Goal: Information Seeking & Learning: Learn about a topic

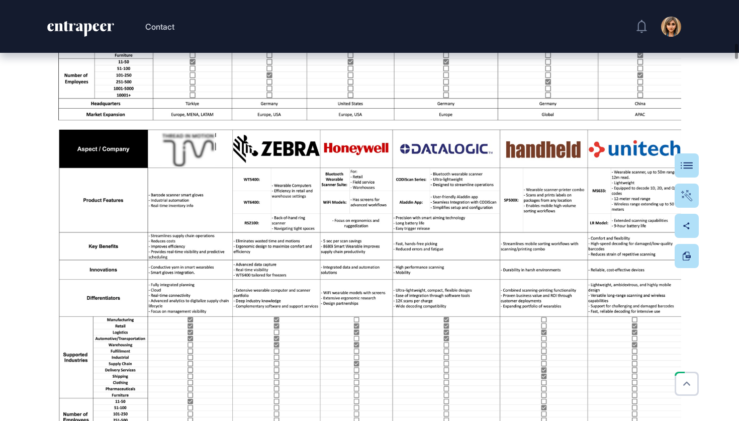
scroll to position [2402, 0]
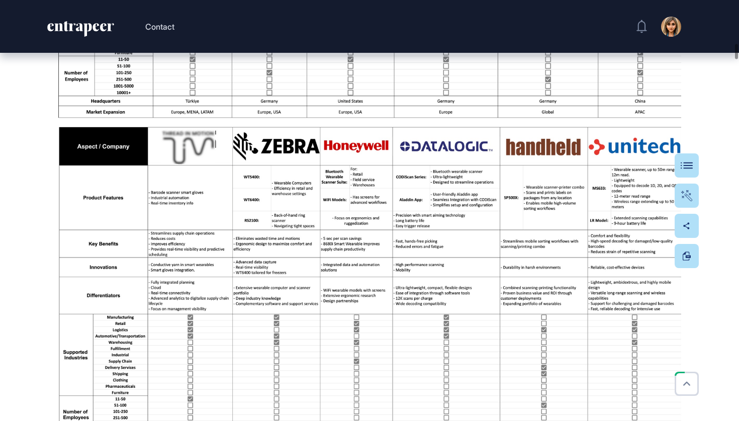
click at [378, 179] on img at bounding box center [369, 291] width 623 height 331
drag, startPoint x: 378, startPoint y: 181, endPoint x: 381, endPoint y: 342, distance: 160.8
click at [318, 269] on img at bounding box center [369, 291] width 623 height 331
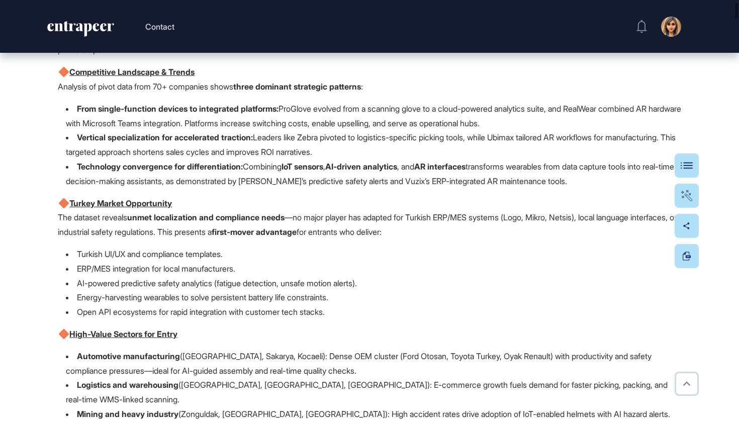
scroll to position [0, 0]
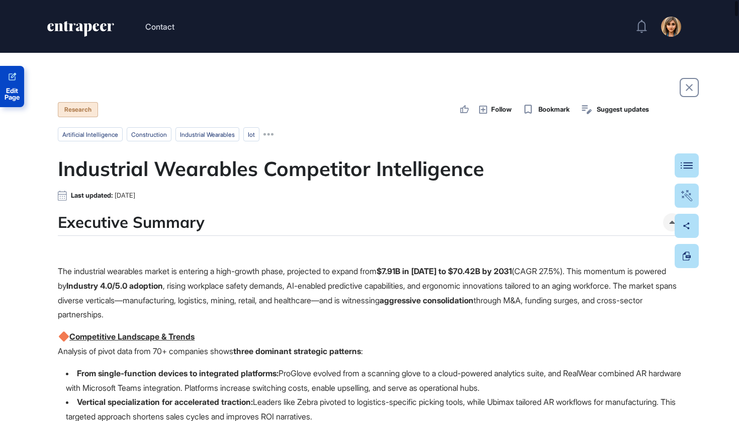
click at [9, 68] on link "Edit Page" at bounding box center [12, 86] width 24 height 41
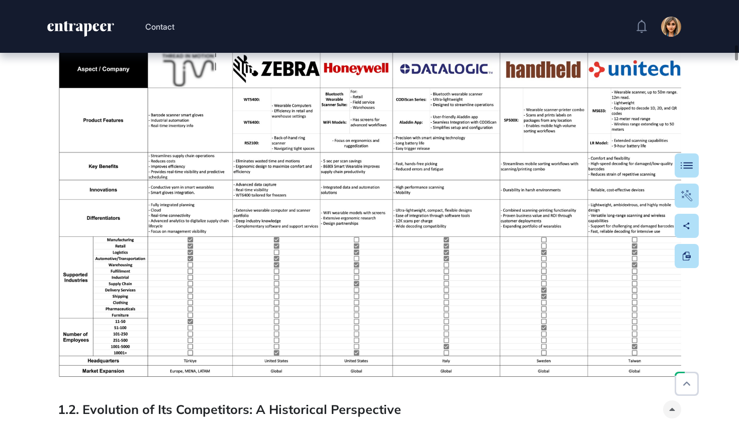
scroll to position [2458, 0]
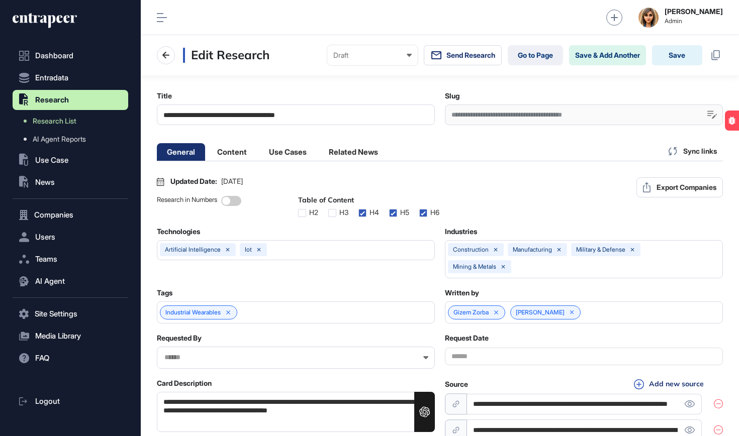
scroll to position [1, 5]
click at [226, 161] on div "General Content Use Cases Related News Sync links" at bounding box center [440, 151] width 566 height 20
click at [259, 156] on li "Content" at bounding box center [288, 152] width 58 height 18
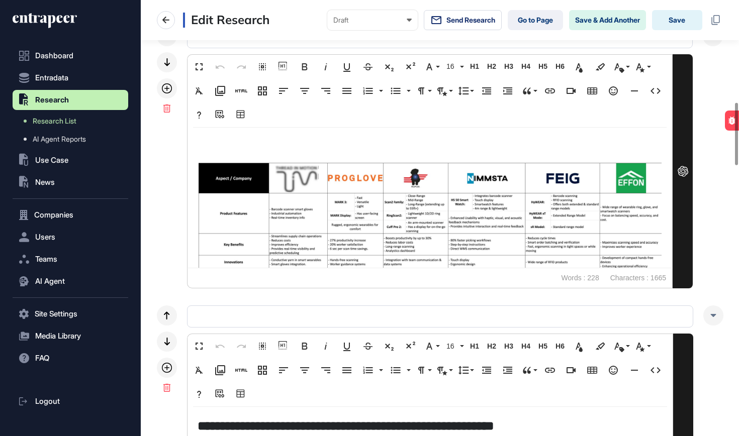
scroll to position [339, 0]
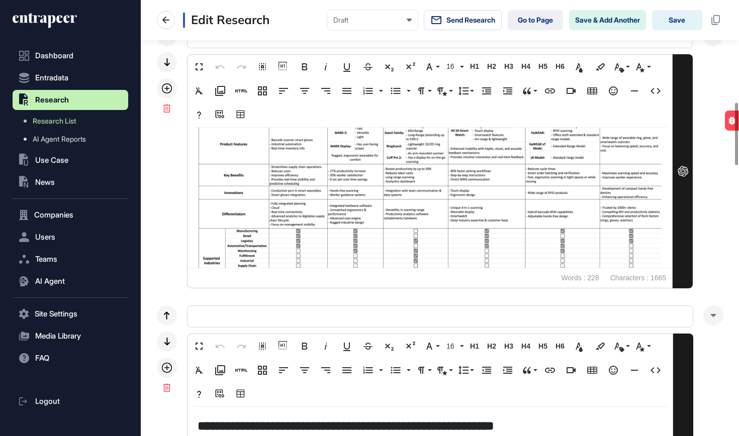
click at [287, 182] on img at bounding box center [429, 216] width 464 height 246
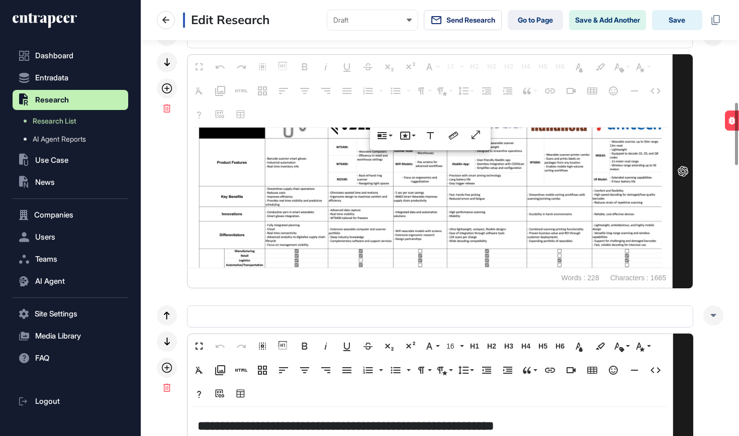
scroll to position [584, 0]
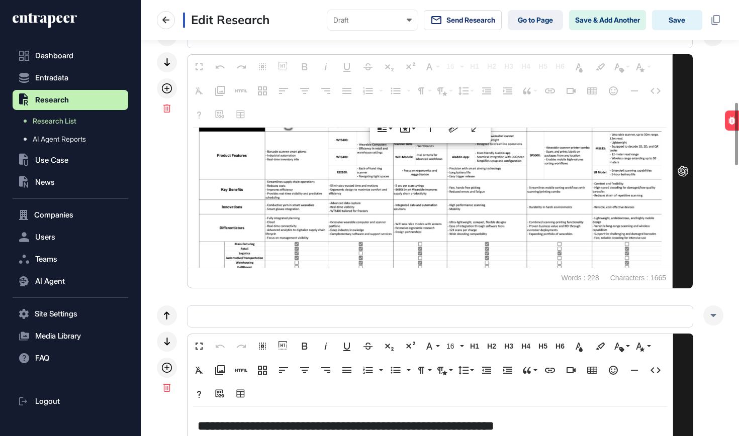
click at [287, 183] on img at bounding box center [429, 226] width 464 height 246
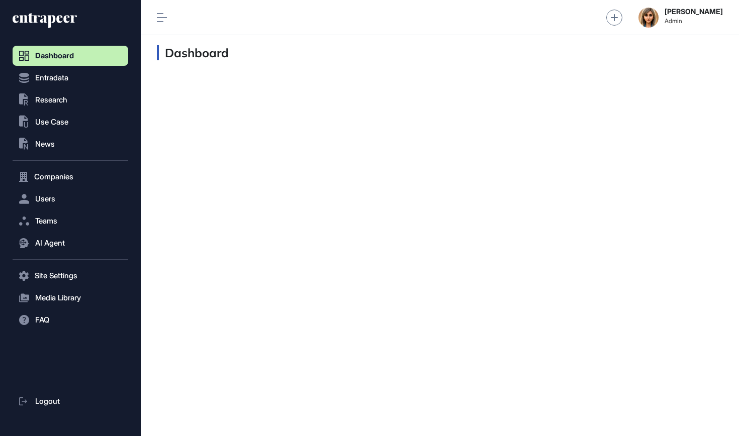
scroll to position [1, 1]
click at [34, 167] on button "Entradata" at bounding box center [71, 177] width 116 height 20
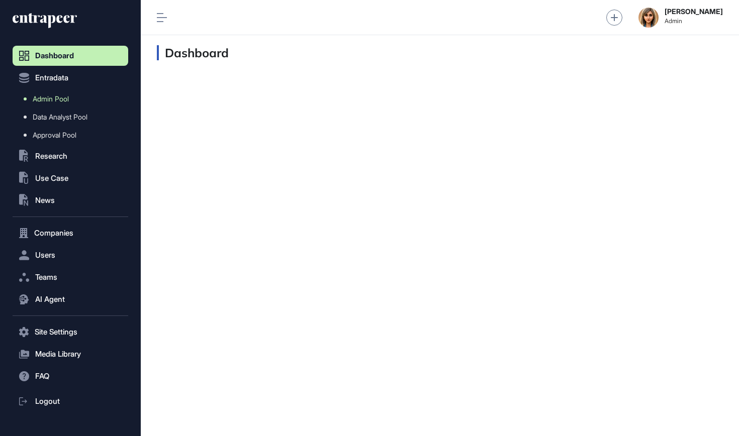
click at [56, 97] on span "Admin Pool" at bounding box center [51, 99] width 36 height 8
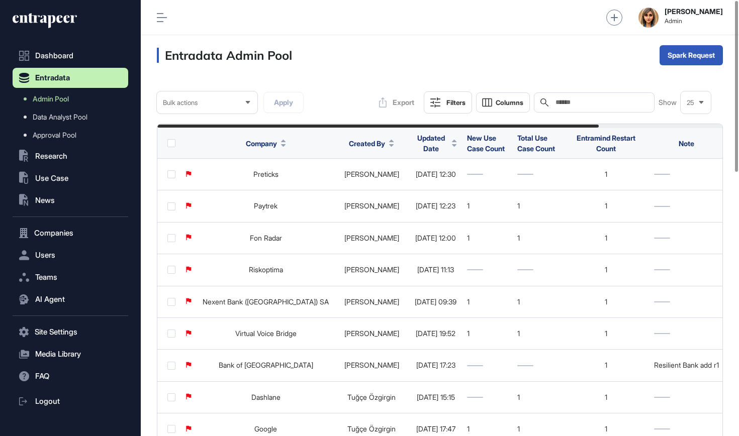
click at [603, 101] on input "text" at bounding box center [600, 102] width 93 height 8
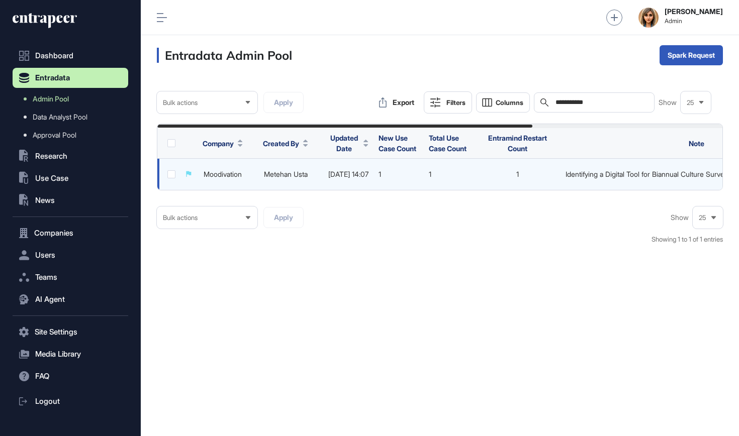
click at [213, 175] on link "Moodivation" at bounding box center [222, 174] width 38 height 9
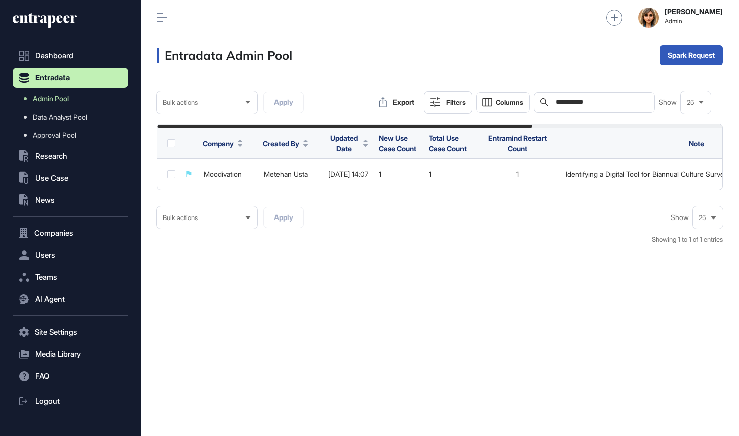
click at [589, 104] on input "**********" at bounding box center [600, 102] width 93 height 8
paste input "**********"
type input "**********"
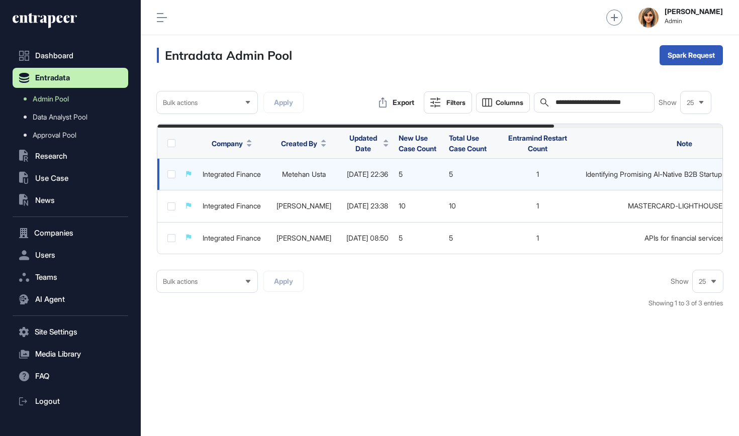
click at [240, 172] on link "Integrated Finance" at bounding box center [231, 174] width 58 height 9
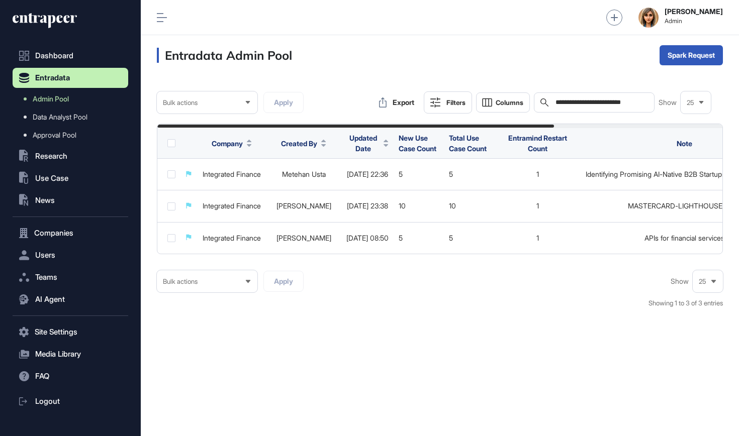
click at [595, 94] on div "**********" at bounding box center [594, 102] width 121 height 20
click at [595, 99] on input "**********" at bounding box center [600, 102] width 93 height 8
paste input "**********"
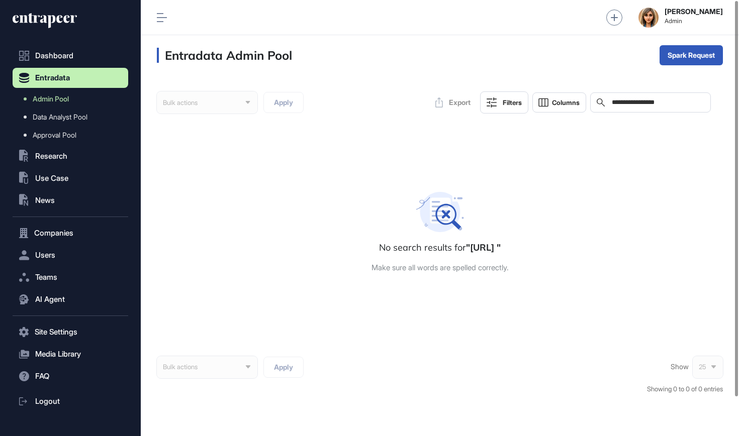
click at [626, 103] on input "**********" at bounding box center [656, 102] width 93 height 8
click at [636, 101] on input "********" at bounding box center [656, 102] width 93 height 8
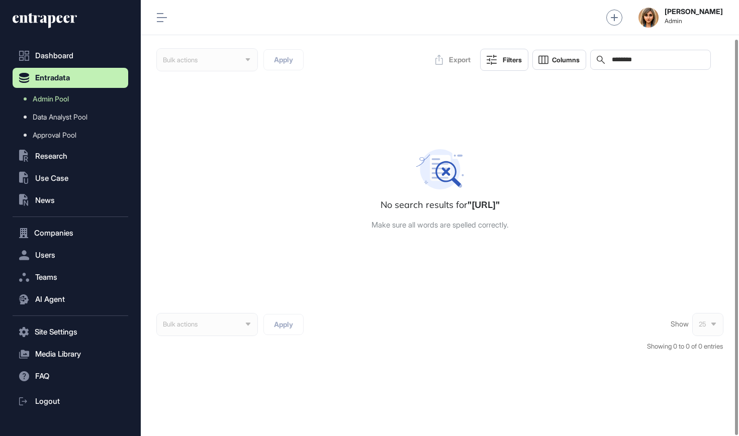
scroll to position [42, 0]
type input "********"
click at [65, 95] on span "Admin Pool" at bounding box center [51, 99] width 36 height 8
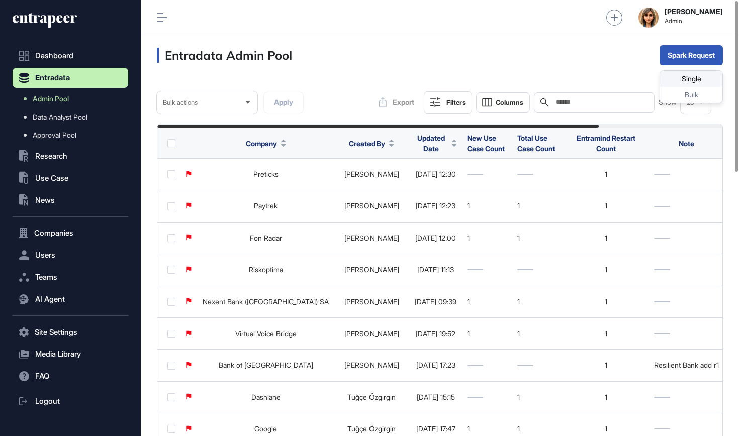
click at [684, 87] on div "Single" at bounding box center [691, 95] width 62 height 16
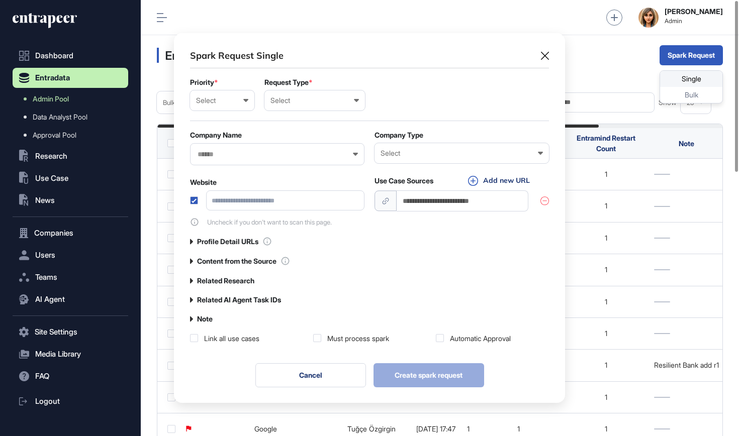
scroll to position [1, 5]
click at [238, 101] on div "Select" at bounding box center [222, 100] width 52 height 8
click at [0, 0] on div "High" at bounding box center [0, 0] width 0 height 0
click at [309, 100] on div "Select" at bounding box center [314, 100] width 88 height 8
click at [0, 0] on div "User" at bounding box center [0, 0] width 0 height 0
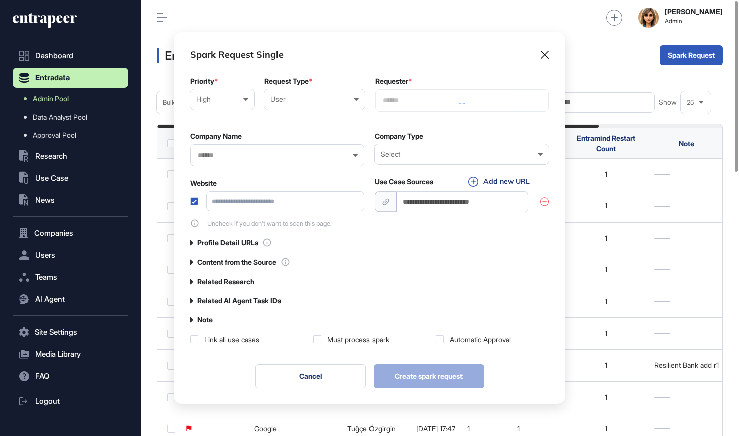
scroll to position [372, 391]
click at [443, 104] on input "text" at bounding box center [461, 100] width 161 height 9
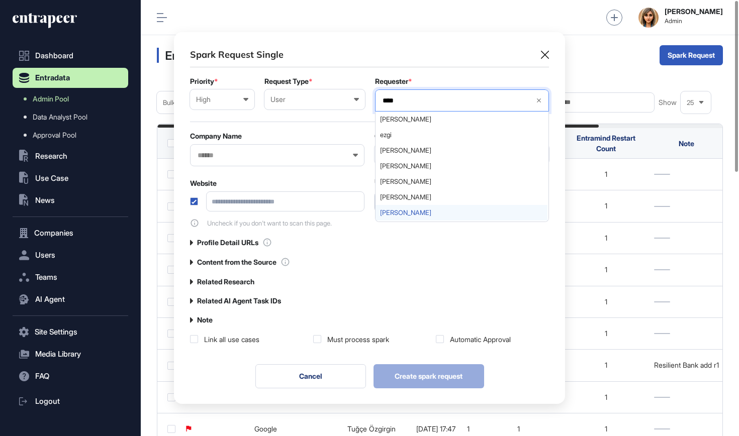
type input "****"
click at [403, 213] on span "[PERSON_NAME]" at bounding box center [461, 213] width 163 height 8
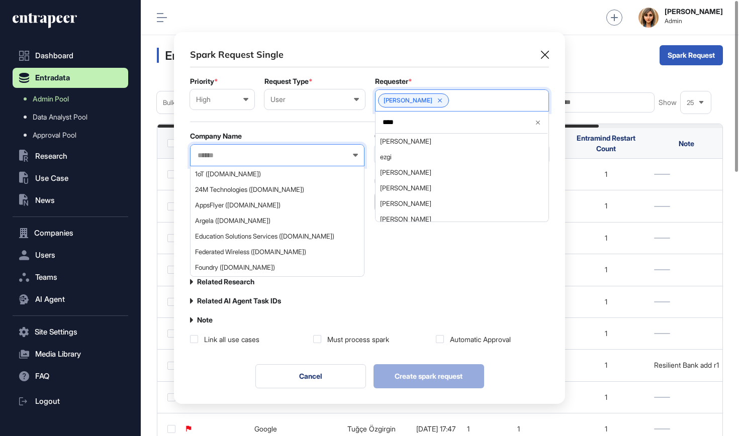
click at [271, 158] on input "text" at bounding box center [270, 155] width 148 height 9
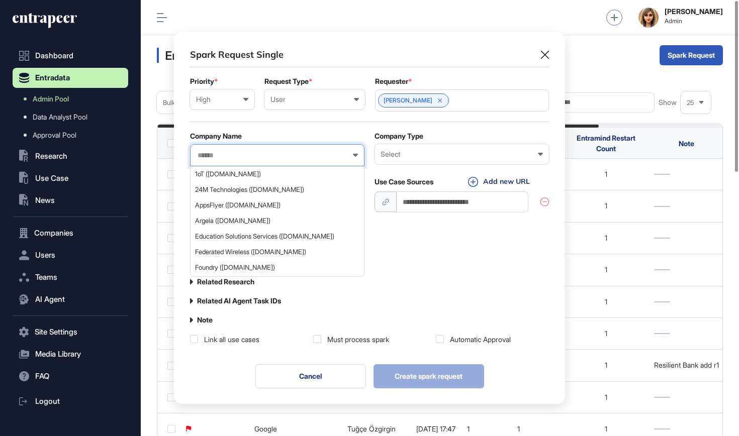
click at [218, 156] on input "text" at bounding box center [270, 155] width 148 height 9
paste input "*******"
type input "*******"
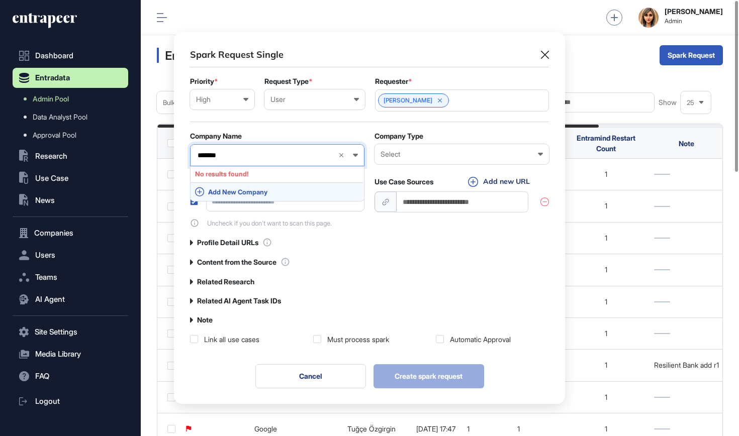
click at [265, 193] on span "Add New Company" at bounding box center [283, 192] width 150 height 8
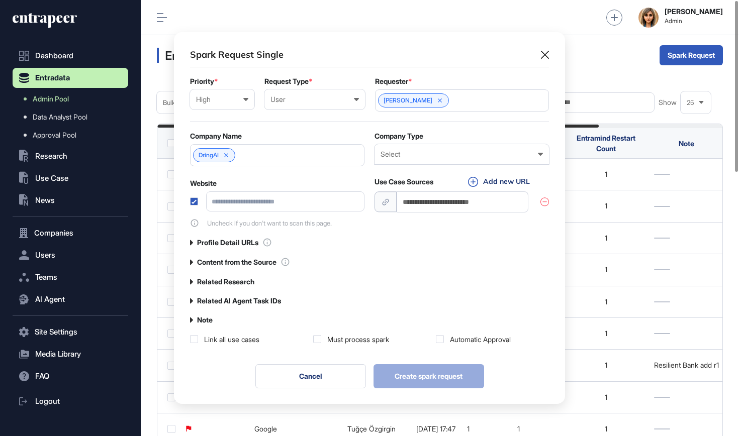
click at [444, 159] on div "Select Enterprise Startup Investor Non-Profit Organization Government" at bounding box center [461, 154] width 174 height 20
click at [0, 0] on div "Startup" at bounding box center [0, 0] width 0 height 0
paste input "**********"
type input "**********"
click at [205, 243] on label "Profile Detail URLs" at bounding box center [227, 243] width 61 height 8
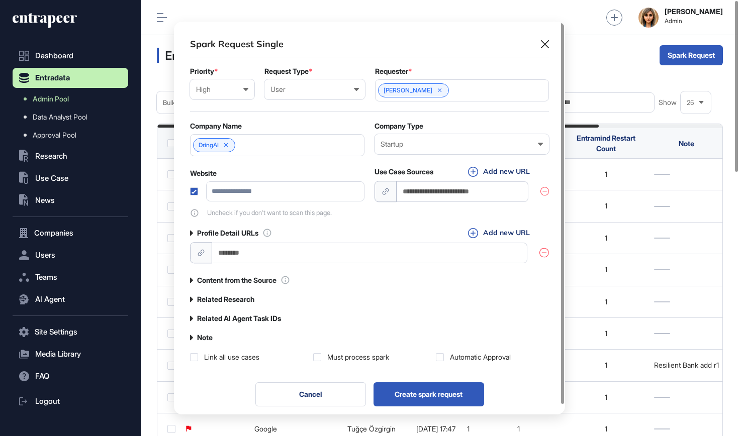
scroll to position [392, 391]
click at [258, 253] on input "url" at bounding box center [369, 253] width 315 height 21
paste input "**********"
type input "**********"
click at [235, 302] on label "Related Research" at bounding box center [225, 299] width 57 height 8
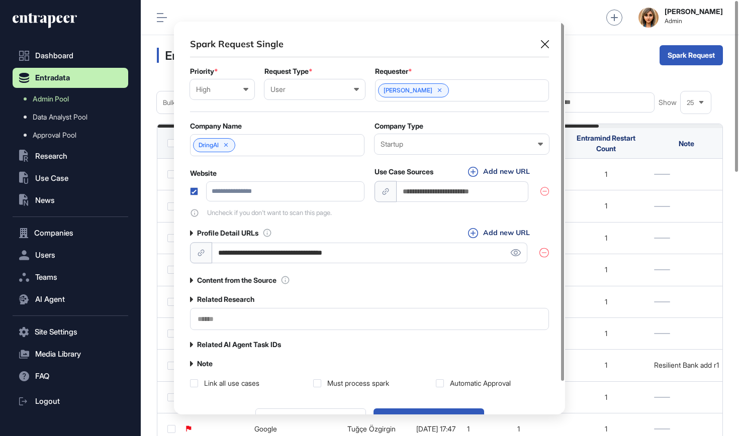
click at [254, 322] on input "text" at bounding box center [369, 319] width 346 height 9
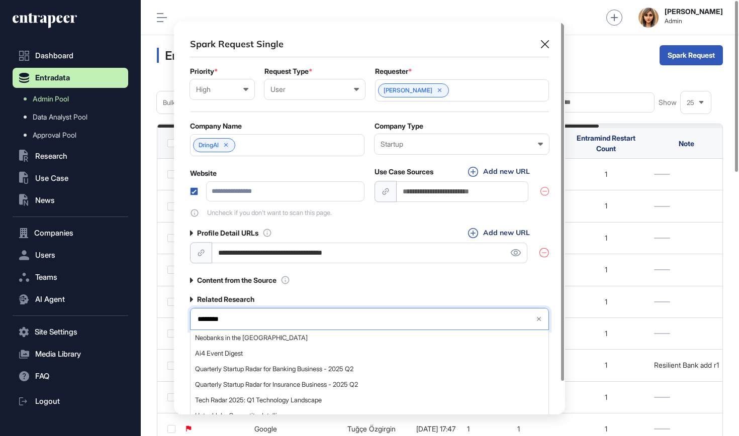
click at [273, 324] on input "********" at bounding box center [361, 319] width 331 height 9
type input "**********"
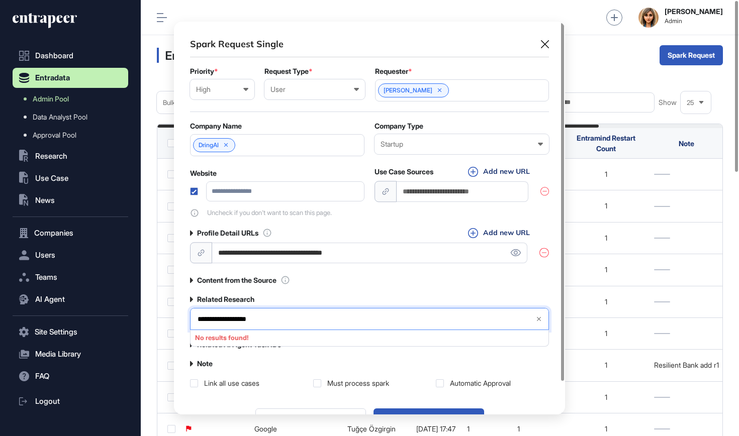
click at [258, 320] on input "**********" at bounding box center [361, 319] width 331 height 9
click at [256, 320] on input "**********" at bounding box center [361, 319] width 331 height 9
click at [225, 321] on input "**********" at bounding box center [361, 319] width 331 height 9
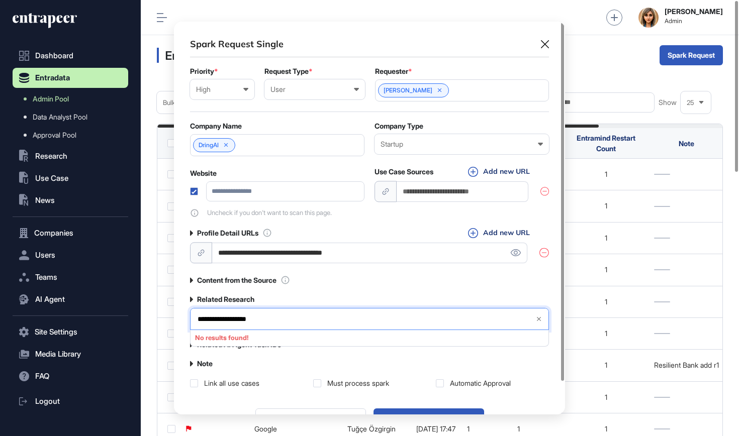
click at [225, 321] on input "**********" at bounding box center [361, 319] width 331 height 9
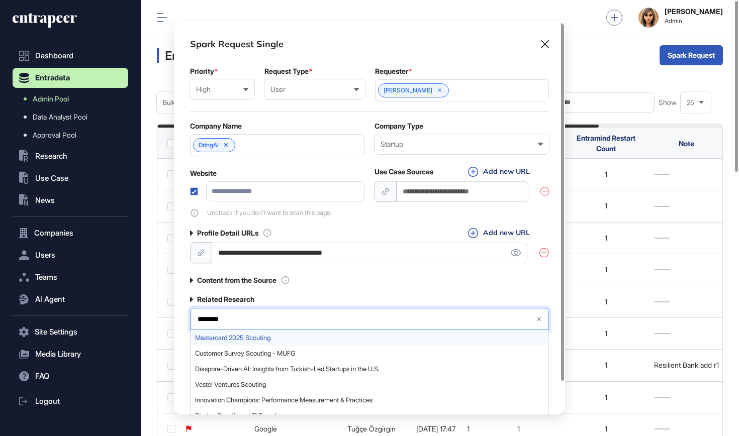
type input "********"
click at [231, 342] on span "Mastercard 2025 Scouting" at bounding box center [369, 338] width 348 height 8
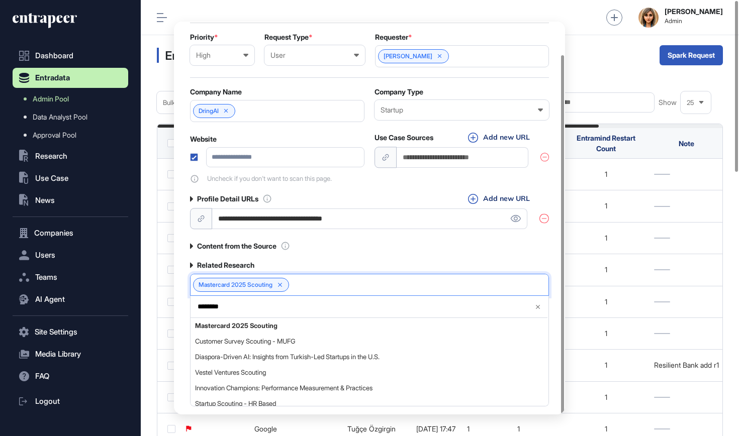
scroll to position [36, 0]
click at [352, 255] on div "**********" at bounding box center [369, 179] width 359 height 350
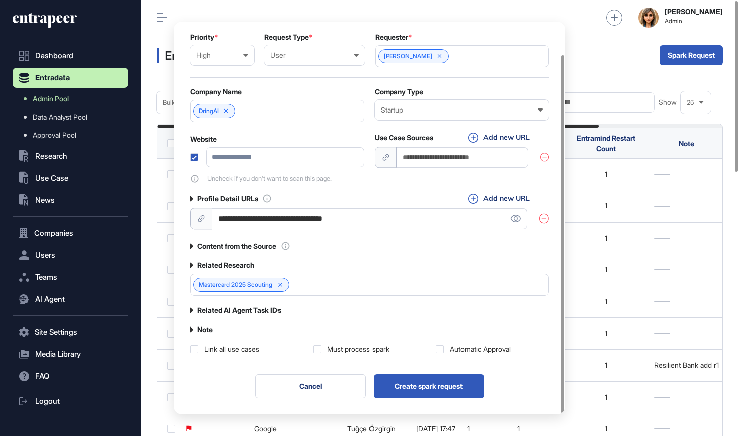
click at [362, 353] on div "Must process spark" at bounding box center [358, 349] width 62 height 10
click at [463, 346] on div "Automatic Approval" at bounding box center [480, 349] width 61 height 10
click at [435, 386] on button "Create spark request" at bounding box center [428, 386] width 111 height 24
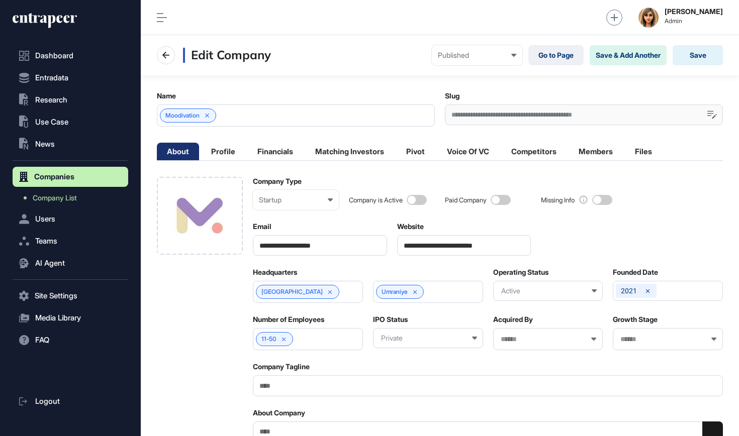
scroll to position [1, 1]
click at [546, 56] on link "Go to Page" at bounding box center [555, 55] width 55 height 20
click at [553, 55] on link "Go to Page" at bounding box center [555, 55] width 55 height 20
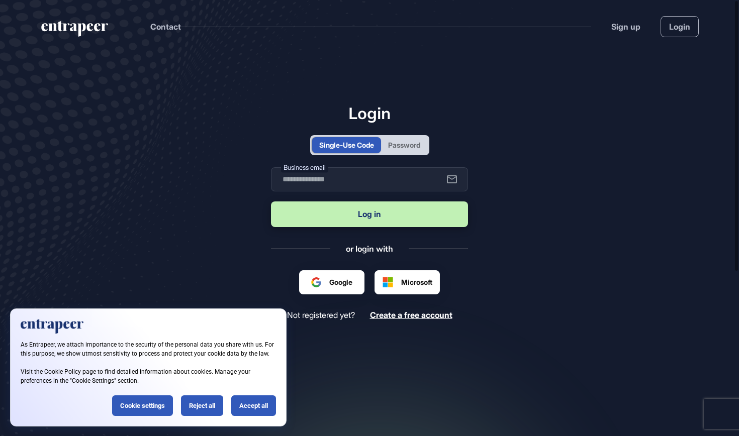
click at [418, 149] on div "Password" at bounding box center [404, 145] width 32 height 11
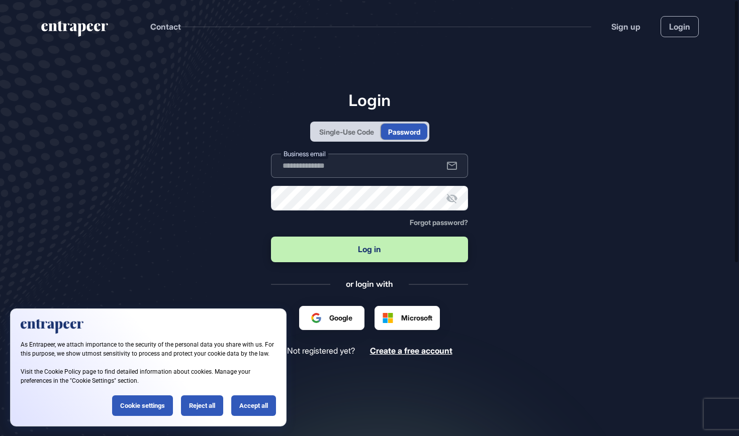
type input "**********"
click at [379, 248] on button "Log in" at bounding box center [369, 250] width 197 height 26
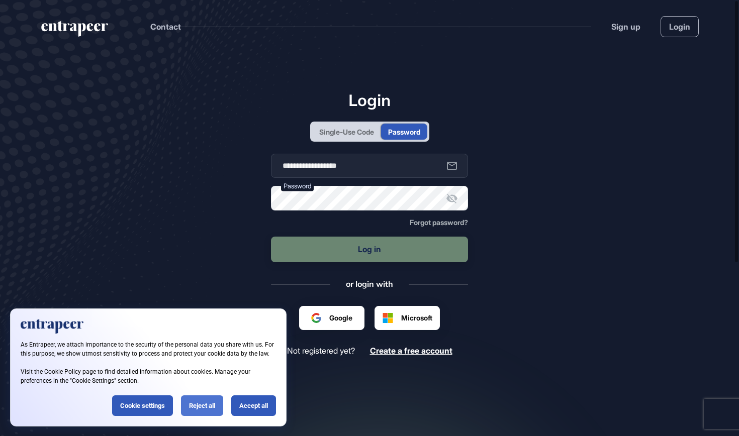
click at [192, 405] on div "Reject all" at bounding box center [202, 405] width 42 height 21
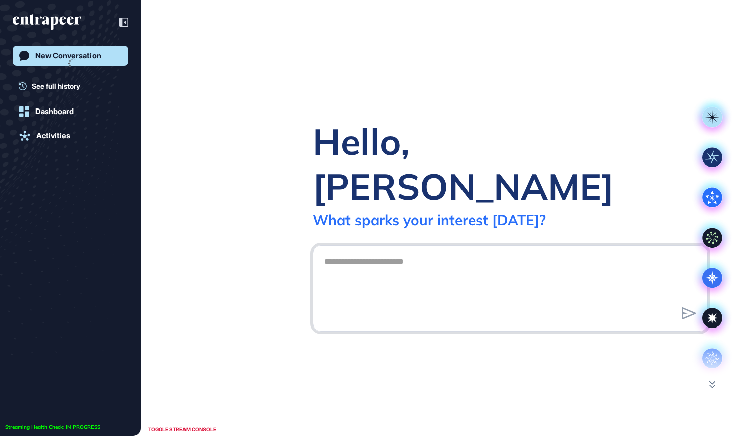
scroll to position [1, 1]
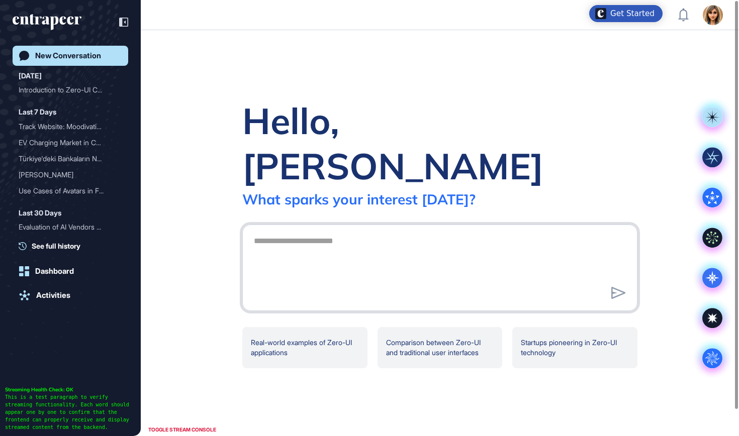
click at [395, 231] on textarea at bounding box center [440, 266] width 384 height 70
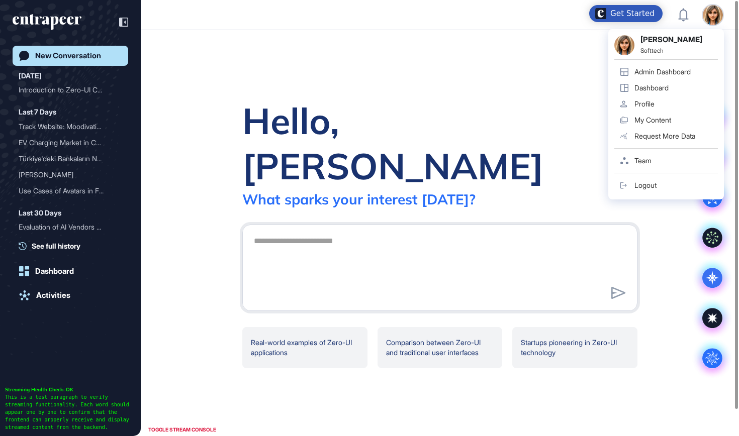
click at [673, 68] on div "Admin Dashboard" at bounding box center [662, 72] width 56 height 8
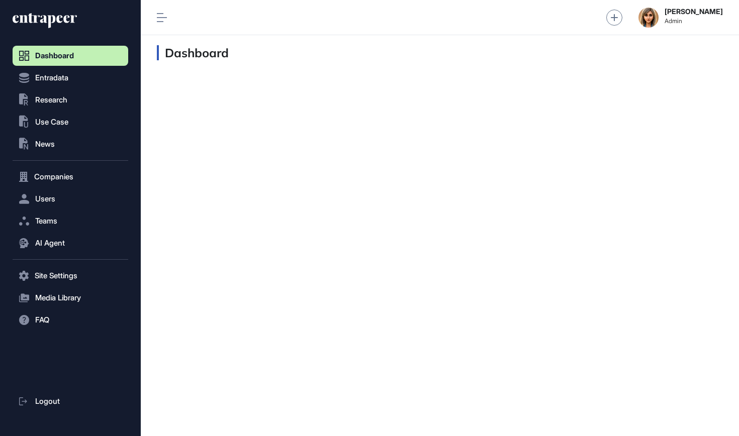
scroll to position [1, 1]
click at [62, 266] on button ".st0{fill:currentColor} Research" at bounding box center [71, 276] width 116 height 20
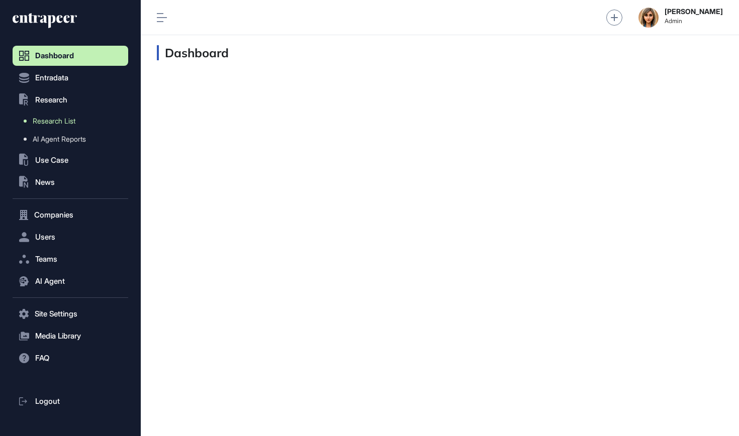
click at [65, 122] on span "Research List" at bounding box center [54, 121] width 43 height 8
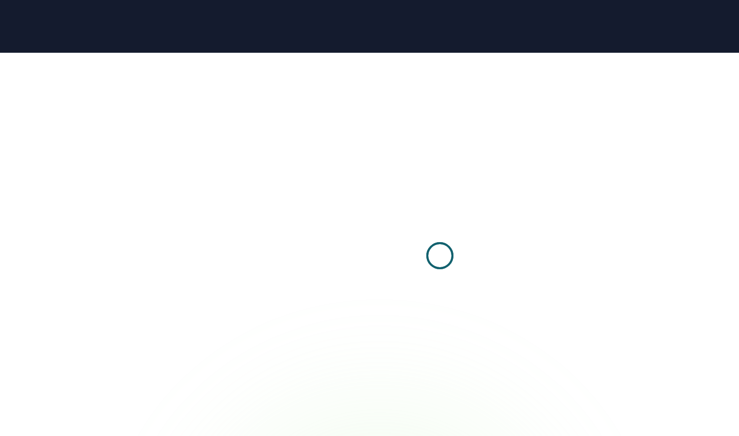
scroll to position [1, 1]
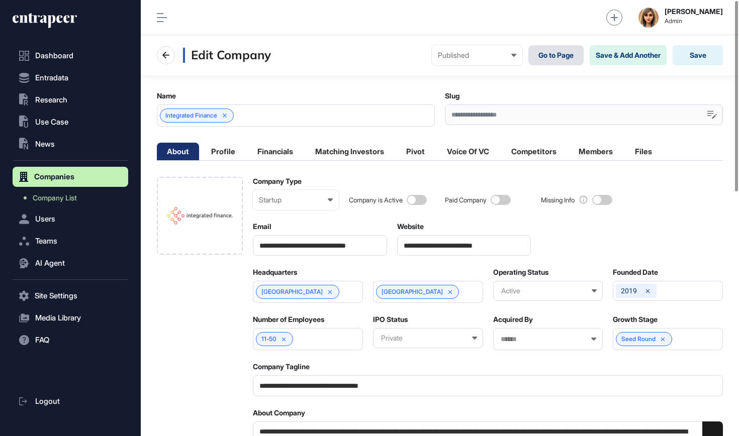
click at [545, 53] on link "Go to Page" at bounding box center [555, 55] width 55 height 20
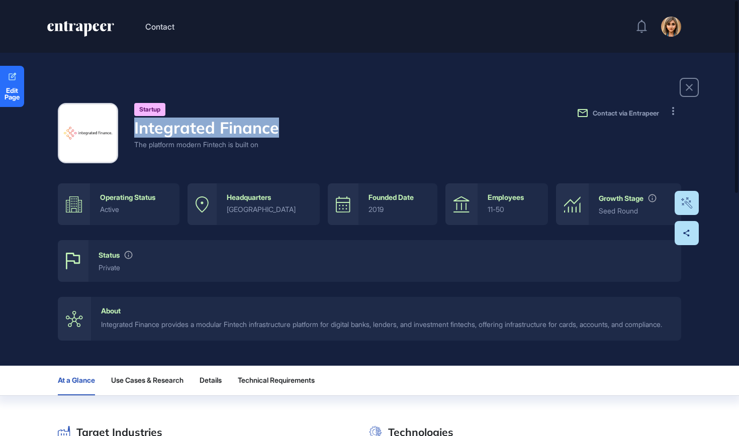
drag, startPoint x: 291, startPoint y: 128, endPoint x: 113, endPoint y: 127, distance: 178.4
click at [113, 127] on div "startup Integrated Finance The platform modern Fintech is built on Contact via …" at bounding box center [369, 133] width 623 height 60
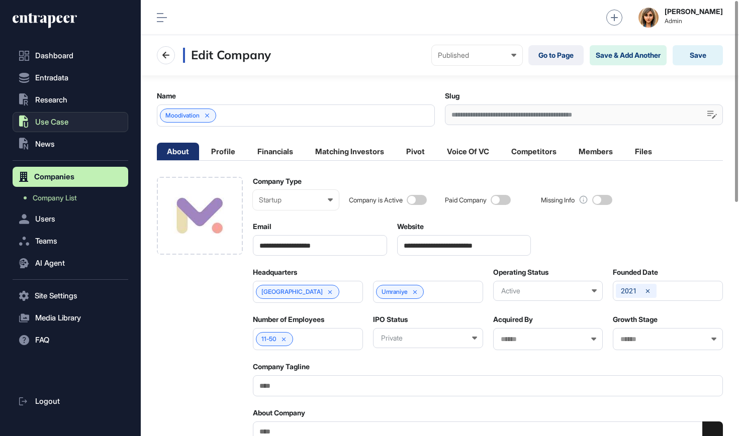
scroll to position [1, 1]
click at [68, 167] on button "Entradata" at bounding box center [71, 177] width 116 height 20
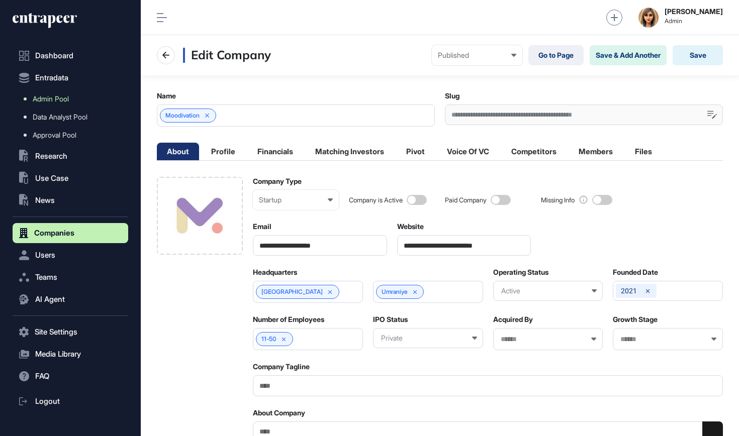
click at [66, 93] on link "Admin Pool" at bounding box center [73, 99] width 111 height 18
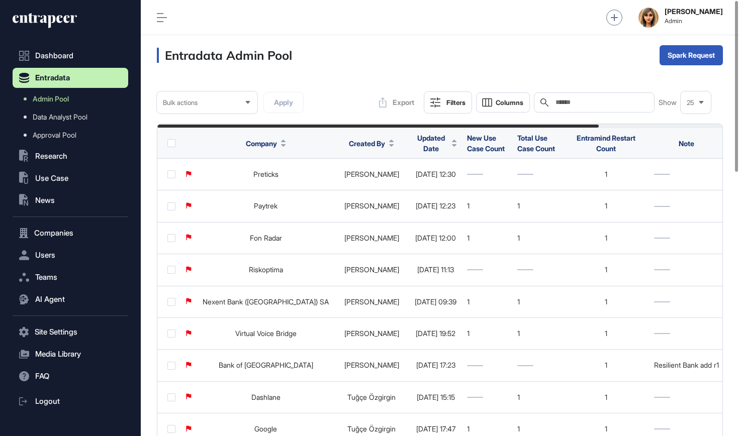
click at [584, 96] on div "Search" at bounding box center [594, 102] width 121 height 20
paste input "**********"
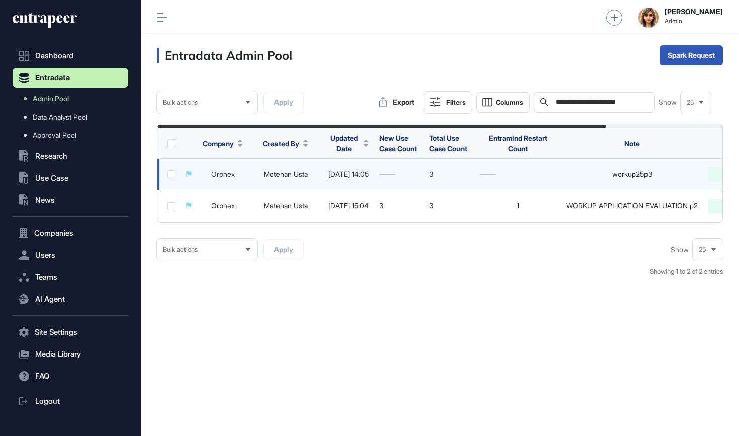
type input "**********"
click at [220, 175] on link "Orphex" at bounding box center [223, 174] width 24 height 9
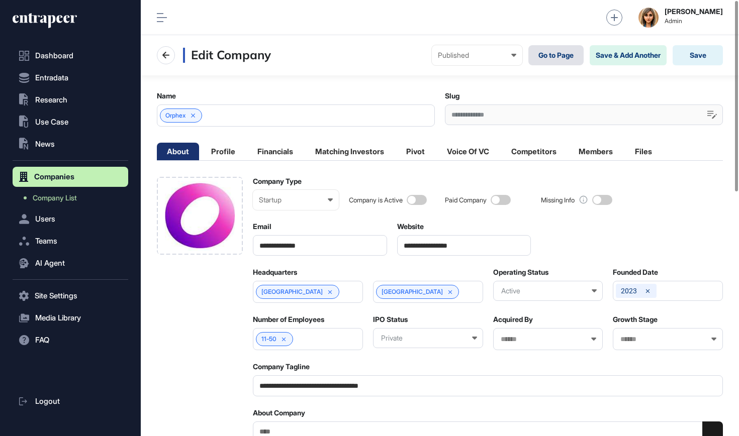
click at [562, 58] on link "Go to Page" at bounding box center [555, 55] width 55 height 20
click at [82, 201] on link "Company List" at bounding box center [73, 198] width 111 height 18
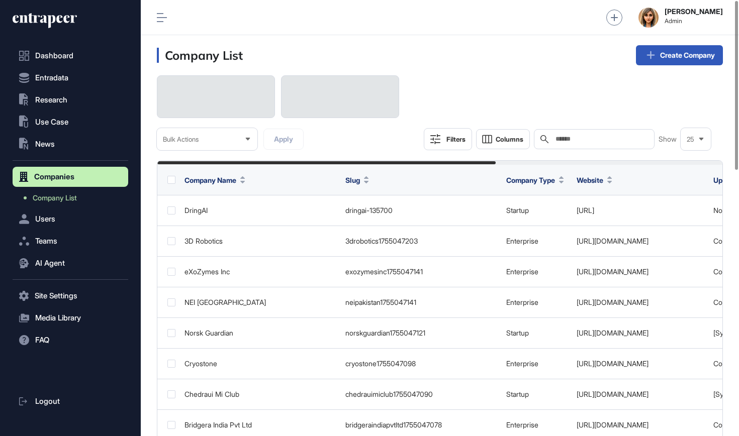
click at [588, 144] on div "Search" at bounding box center [594, 139] width 121 height 20
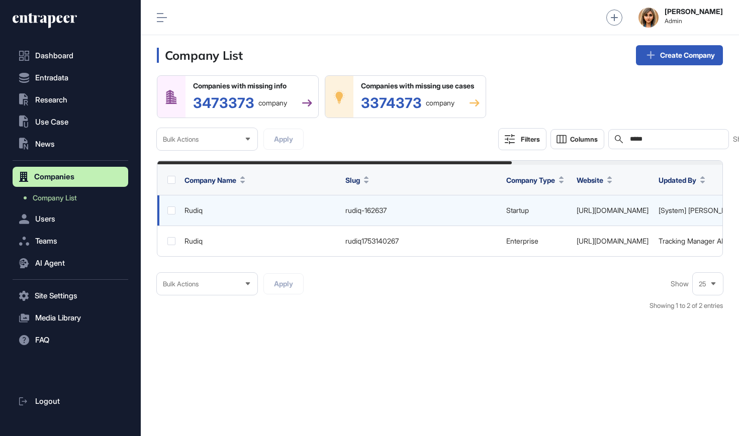
type input "*****"
click at [190, 215] on div "Rudiq" at bounding box center [259, 211] width 151 height 8
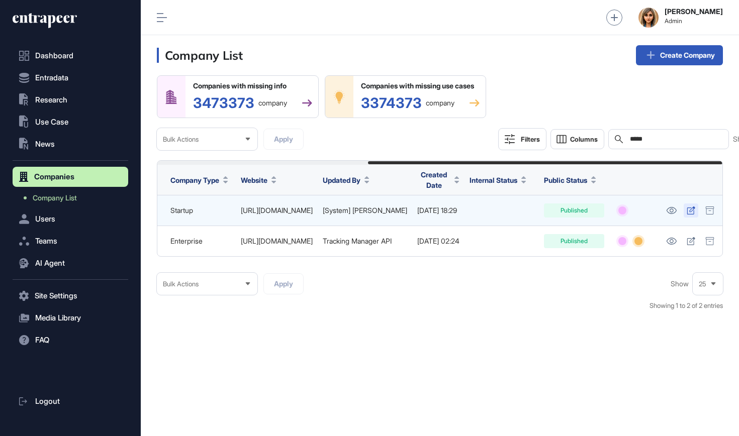
scroll to position [0, 335]
click at [667, 214] on icon at bounding box center [671, 210] width 11 height 7
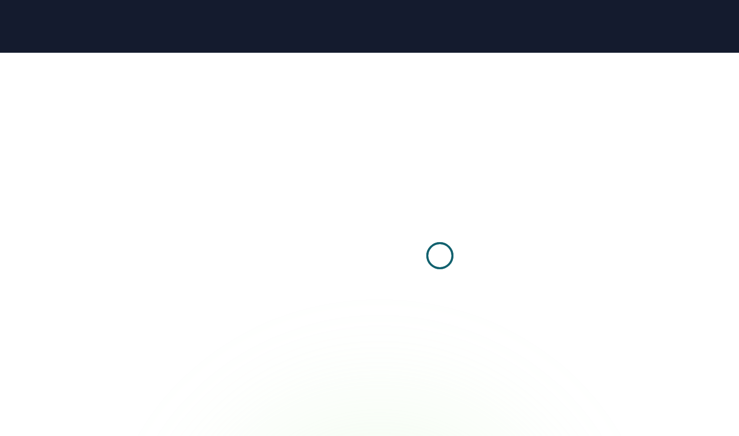
scroll to position [1, 1]
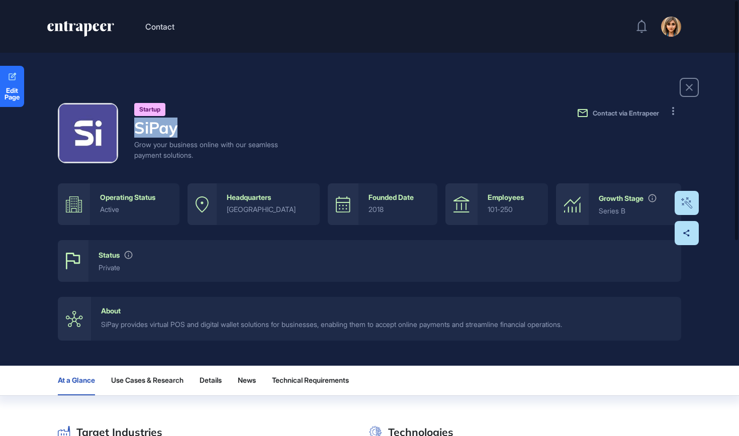
drag, startPoint x: 181, startPoint y: 130, endPoint x: 120, endPoint y: 130, distance: 61.3
click at [120, 130] on div "startup SiPay Grow your business online with our seamless payment solutions." at bounding box center [181, 133] width 247 height 60
copy h4 "SiPay"
click at [670, 109] on button at bounding box center [673, 111] width 16 height 16
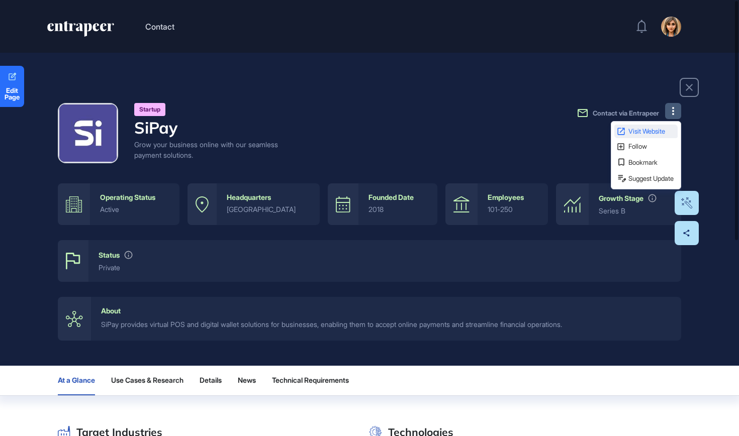
click at [655, 129] on span "Visit Website" at bounding box center [651, 131] width 47 height 7
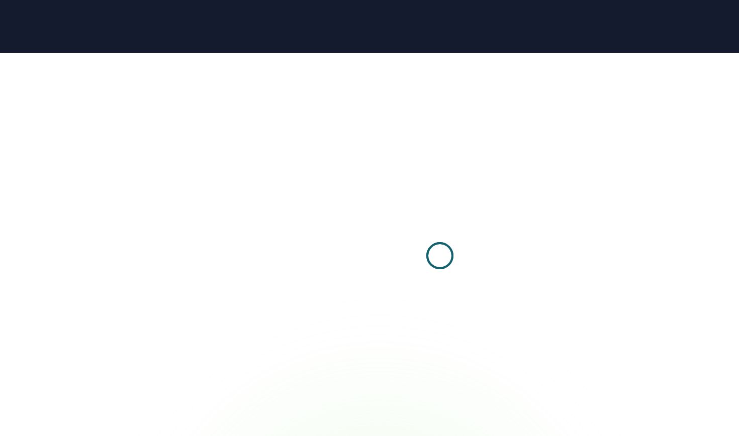
scroll to position [1, 1]
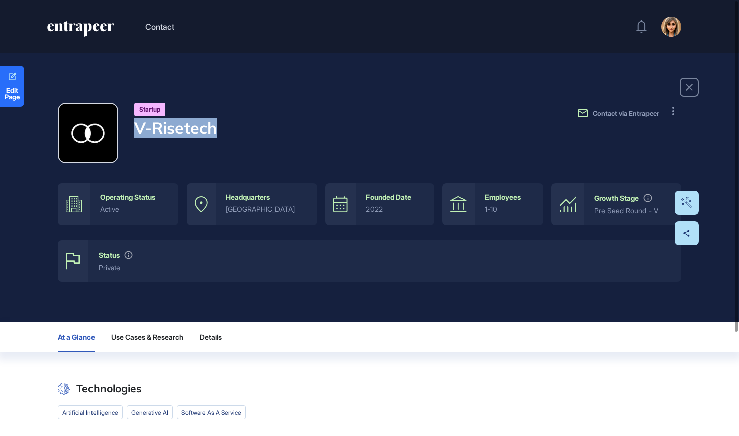
drag, startPoint x: 229, startPoint y: 133, endPoint x: 128, endPoint y: 131, distance: 101.0
click at [128, 131] on div "startup V-Risetech Contact via Entrapeer" at bounding box center [369, 133] width 623 height 60
copy h4 "V-Risetech"
click at [669, 111] on button at bounding box center [673, 111] width 16 height 16
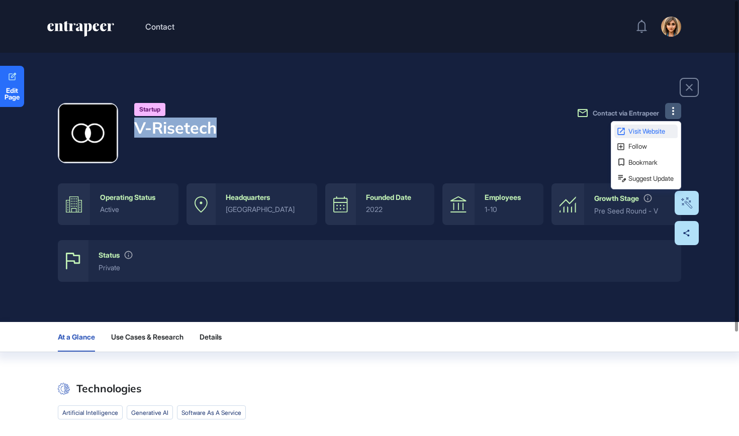
click at [669, 129] on span "Visit Website" at bounding box center [651, 131] width 47 height 7
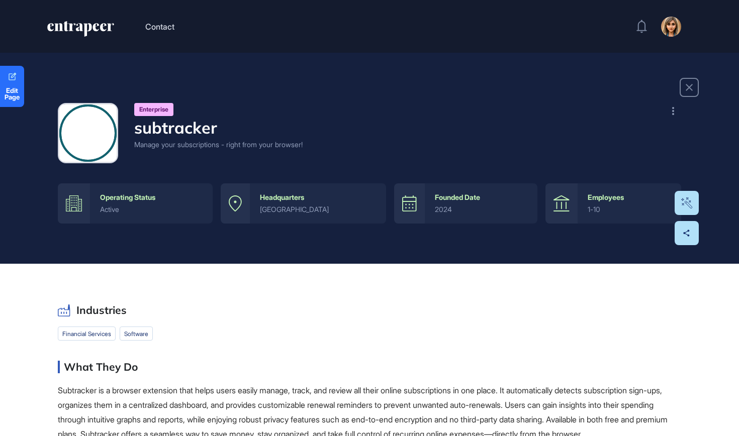
scroll to position [1, 1]
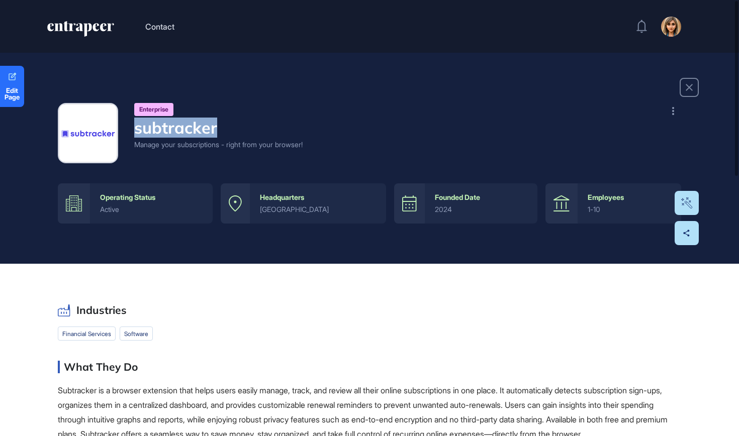
drag, startPoint x: 219, startPoint y: 130, endPoint x: 130, endPoint y: 132, distance: 89.5
click at [130, 132] on div "enterprise subtracker Manage your subscriptions - right from your browser!" at bounding box center [180, 133] width 245 height 60
copy h4 "subtracker"
click at [672, 110] on icon at bounding box center [673, 111] width 2 height 8
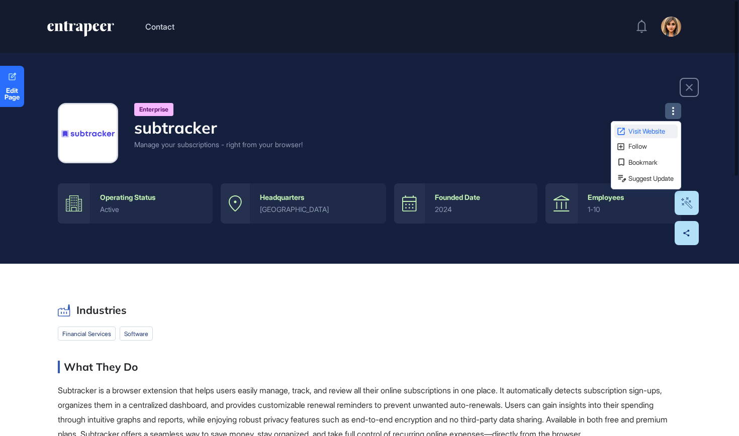
click at [647, 129] on span "Visit Website" at bounding box center [651, 131] width 47 height 7
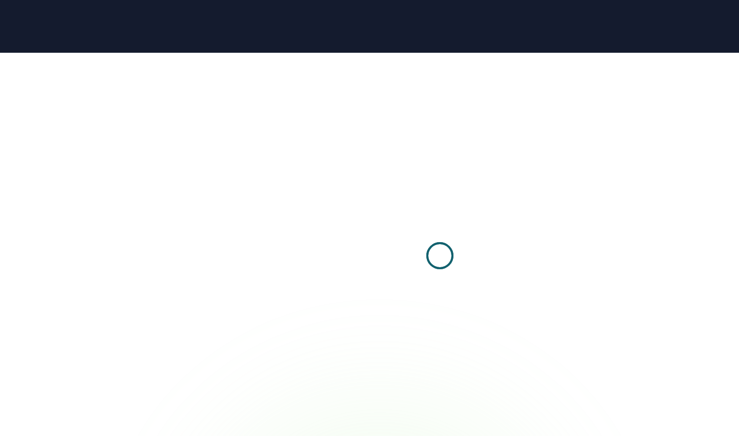
scroll to position [1, 1]
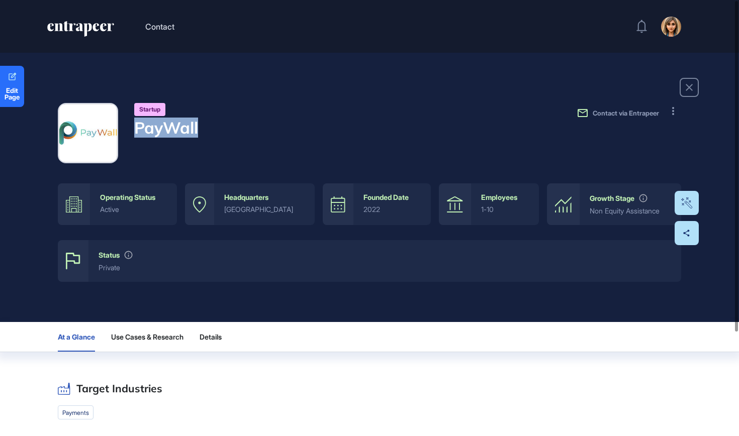
drag, startPoint x: 205, startPoint y: 124, endPoint x: 138, endPoint y: 124, distance: 66.8
click at [138, 124] on div "startup PayWall Contact via Entrapeer" at bounding box center [369, 133] width 623 height 60
copy h4 "PayWall"
click at [668, 116] on button at bounding box center [673, 111] width 16 height 16
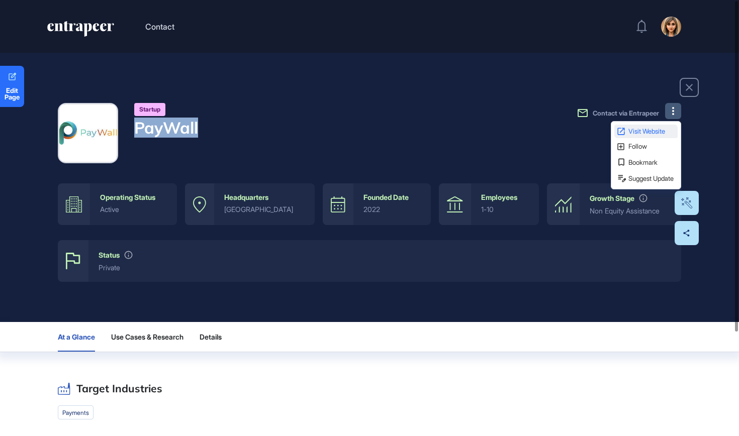
click at [663, 129] on span "Visit Website" at bounding box center [651, 131] width 47 height 7
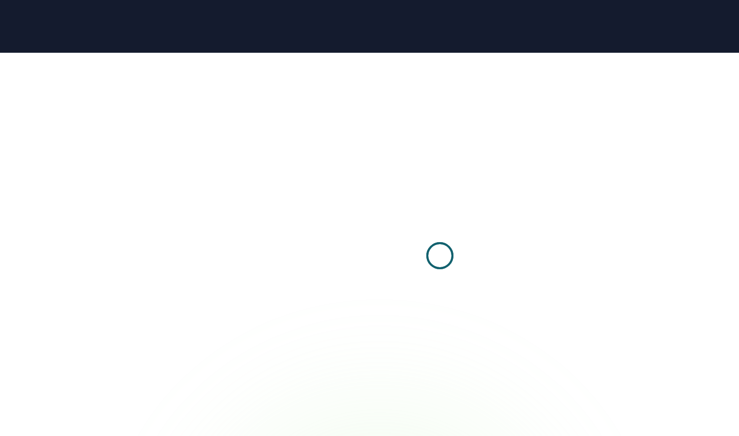
scroll to position [1, 1]
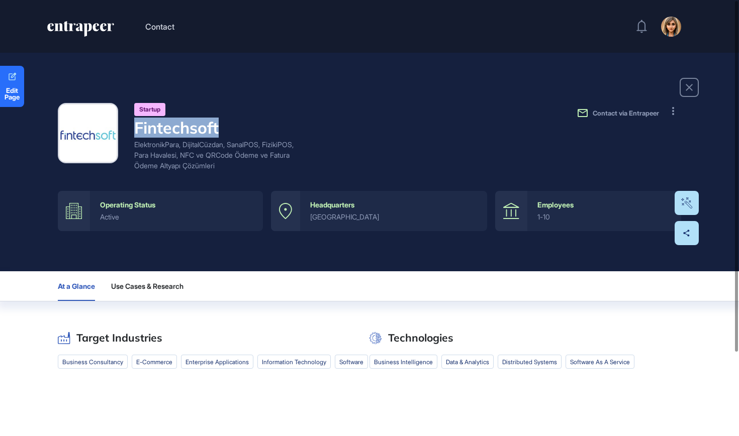
drag, startPoint x: 229, startPoint y: 129, endPoint x: 127, endPoint y: 129, distance: 102.5
click at [127, 129] on div "startup Fintechsoft ElektronikPara, DijitalCüzdan, SanalPOS, FizikiPOS, Para Ha…" at bounding box center [181, 137] width 247 height 68
copy h4 "Fintechsoft"
click at [672, 116] on button at bounding box center [673, 111] width 16 height 16
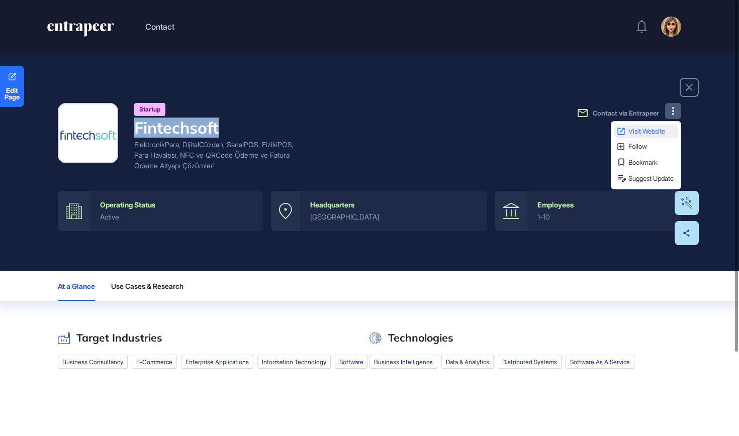
click at [656, 134] on span "Visit Website" at bounding box center [651, 131] width 47 height 7
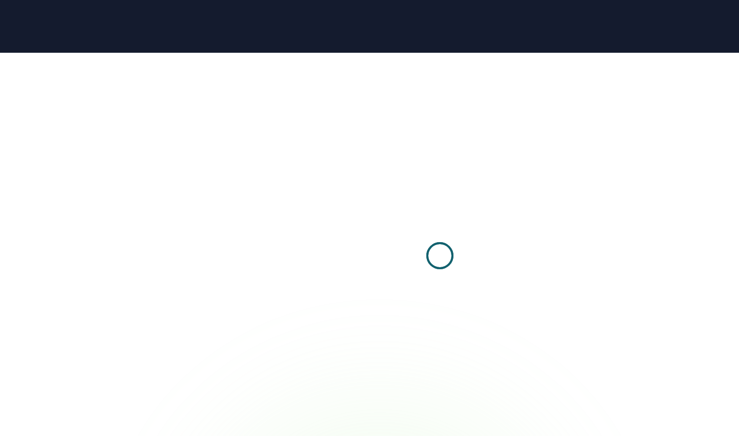
scroll to position [1, 1]
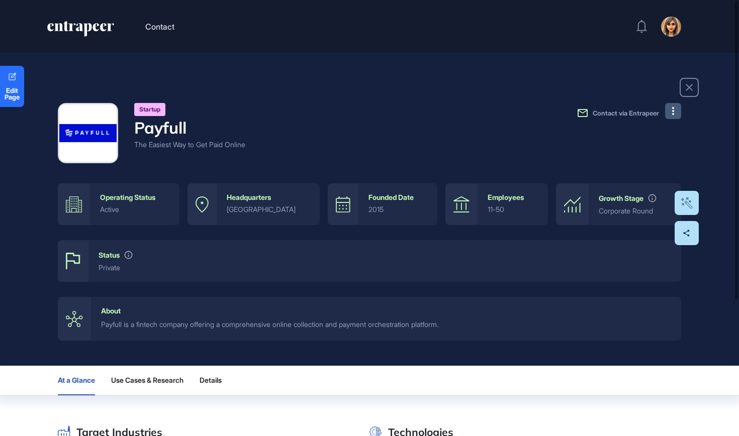
click at [677, 111] on button at bounding box center [673, 111] width 16 height 16
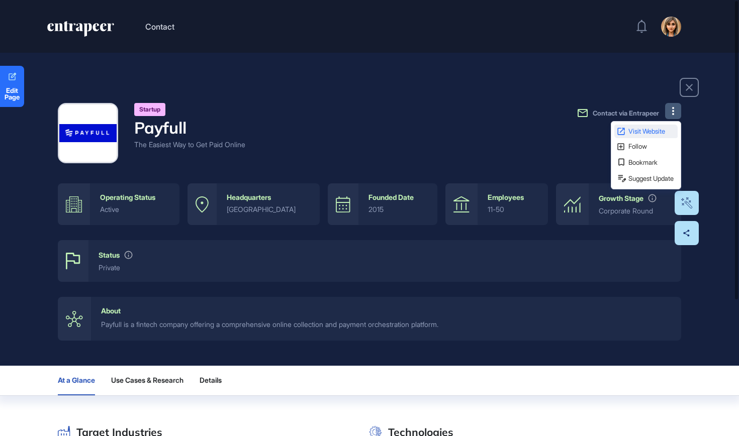
click at [653, 132] on span "Visit Website" at bounding box center [651, 131] width 47 height 7
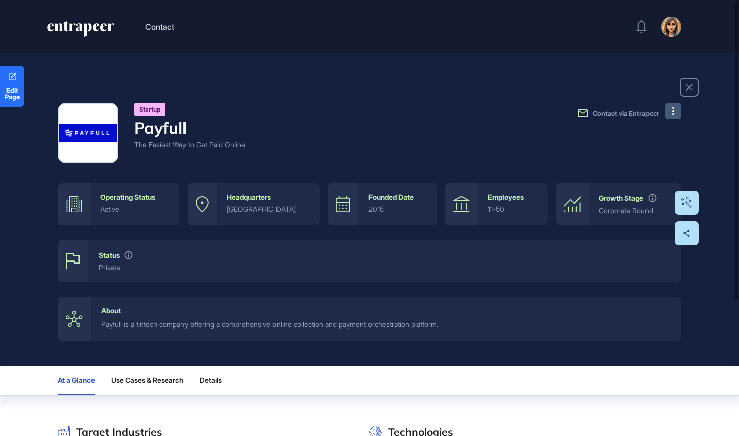
click at [173, 126] on h4 "Payfull" at bounding box center [189, 127] width 111 height 19
copy h4 "Payfull"
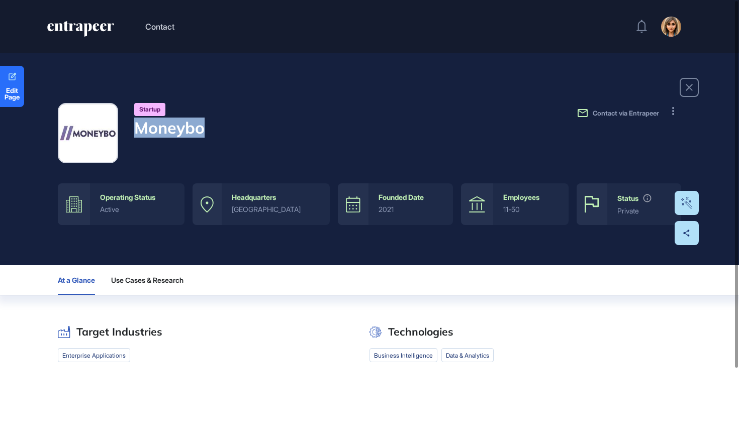
drag, startPoint x: 217, startPoint y: 133, endPoint x: 134, endPoint y: 131, distance: 82.9
click at [134, 131] on div "startup Moneybo Contact via Entrapeer" at bounding box center [369, 133] width 623 height 60
copy h4 "Moneybo"
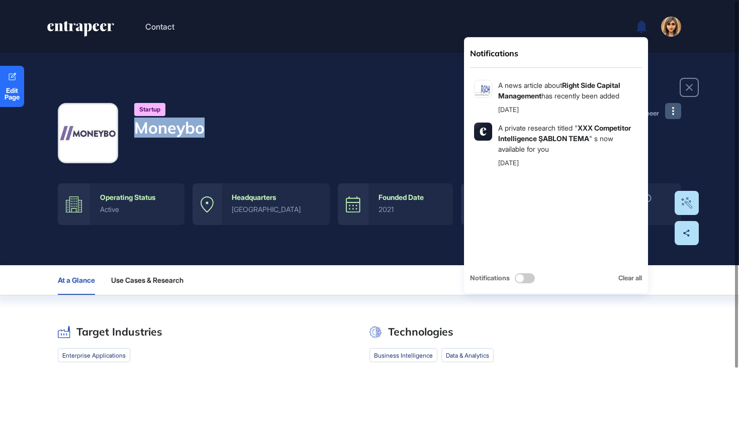
click at [679, 113] on button at bounding box center [673, 111] width 16 height 16
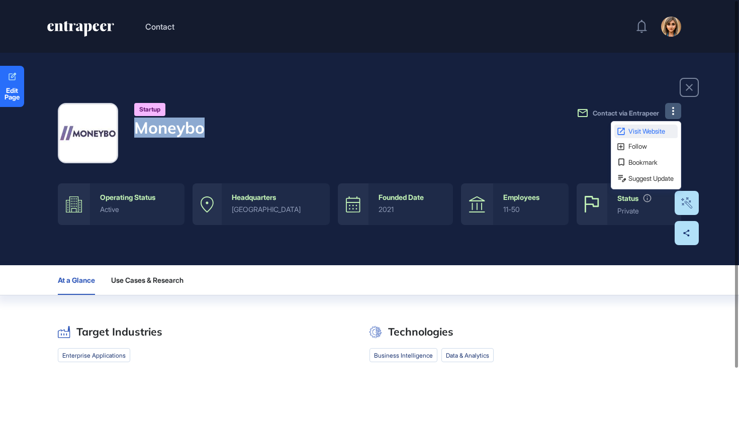
click at [661, 128] on span "Visit Website" at bounding box center [651, 131] width 47 height 7
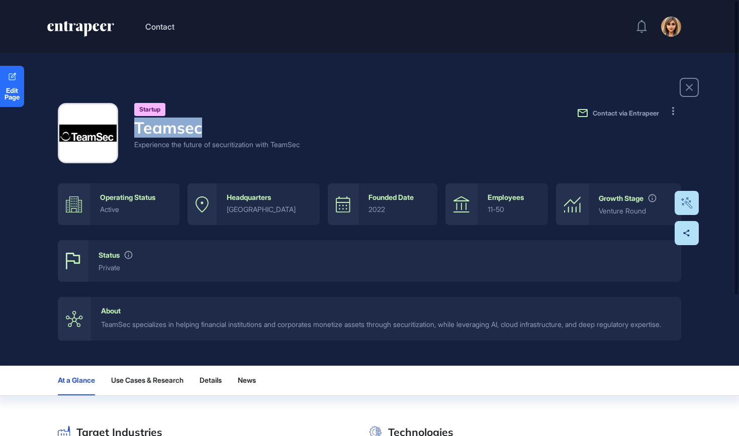
drag, startPoint x: 232, startPoint y: 124, endPoint x: 132, endPoint y: 123, distance: 100.0
click at [132, 123] on div "startup Teamsec Experience the future of securitization with TeamSec" at bounding box center [179, 133] width 242 height 60
copy h4 "Teamsec"
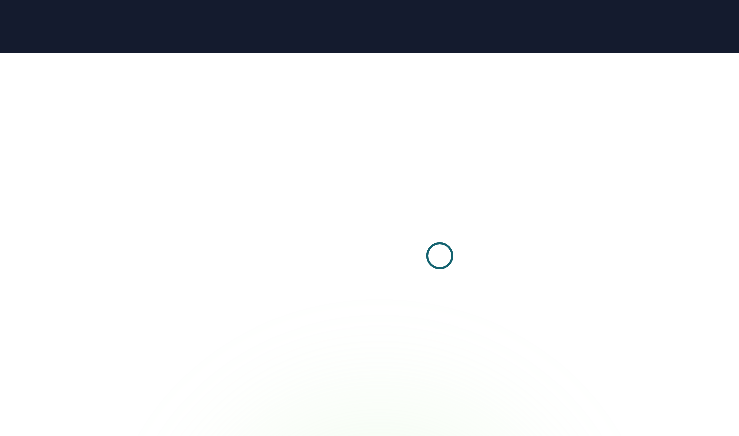
scroll to position [1, 1]
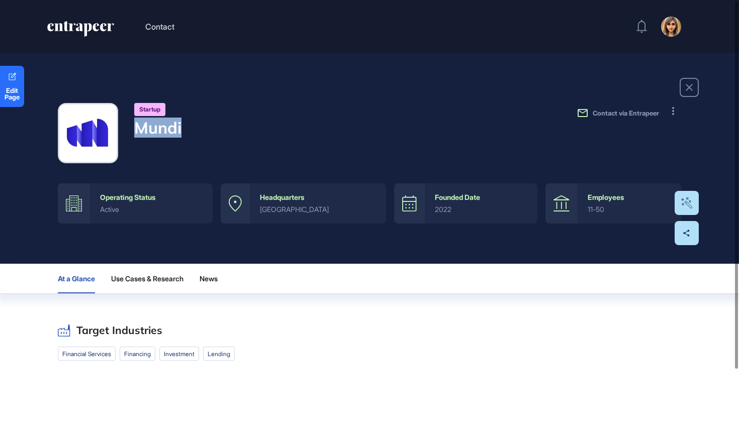
drag, startPoint x: 209, startPoint y: 129, endPoint x: 129, endPoint y: 128, distance: 79.4
click at [129, 128] on div "startup Mundi Contact via Entrapeer" at bounding box center [369, 133] width 623 height 60
copy h4 "Mundi"
